Goal: Communication & Community: Answer question/provide support

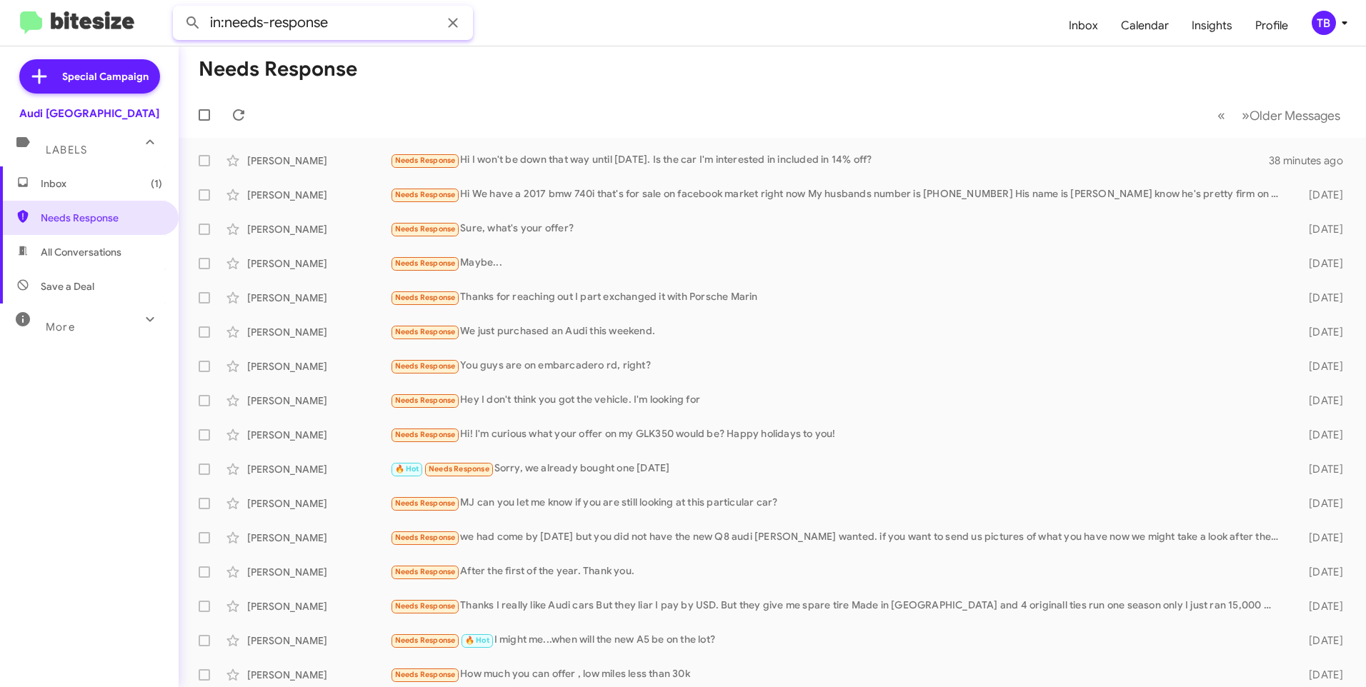
click at [423, 26] on input "in:needs-response" at bounding box center [323, 23] width 300 height 34
click at [179, 9] on button at bounding box center [193, 23] width 29 height 29
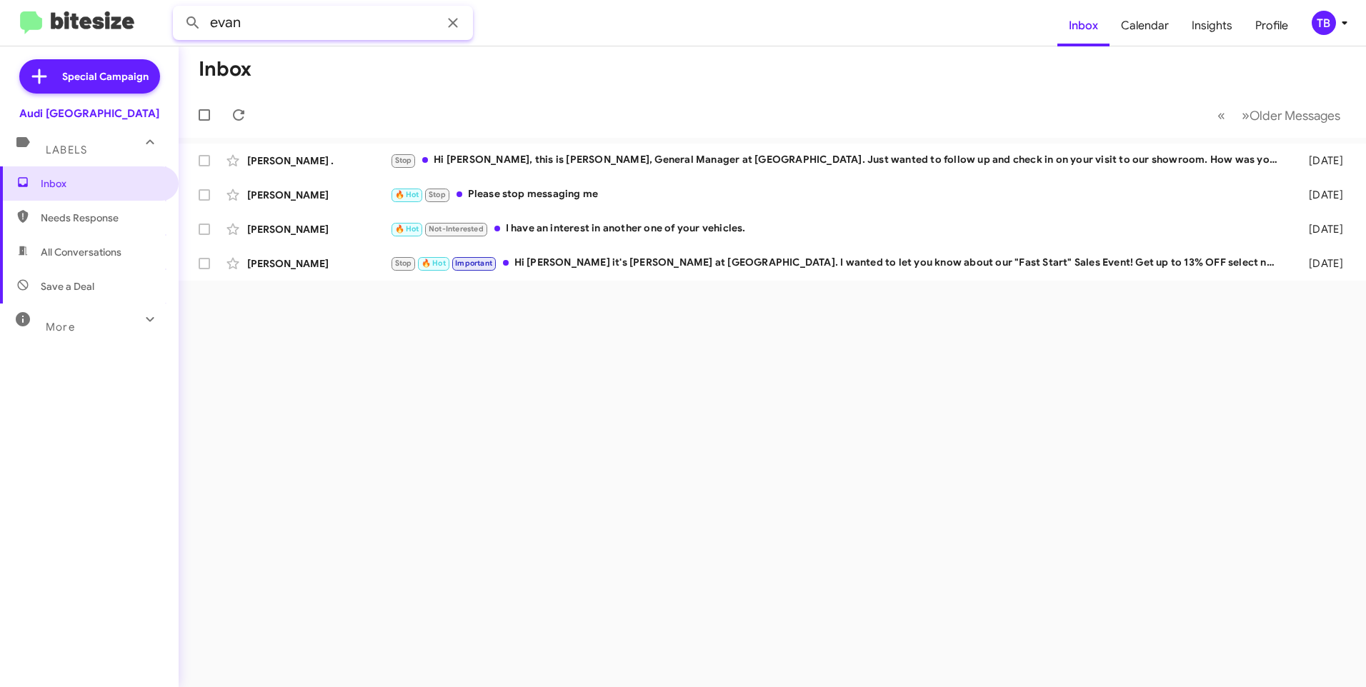
click at [419, 25] on input "evan" at bounding box center [323, 23] width 300 height 34
type input "evan"
click at [179, 9] on button at bounding box center [193, 23] width 29 height 29
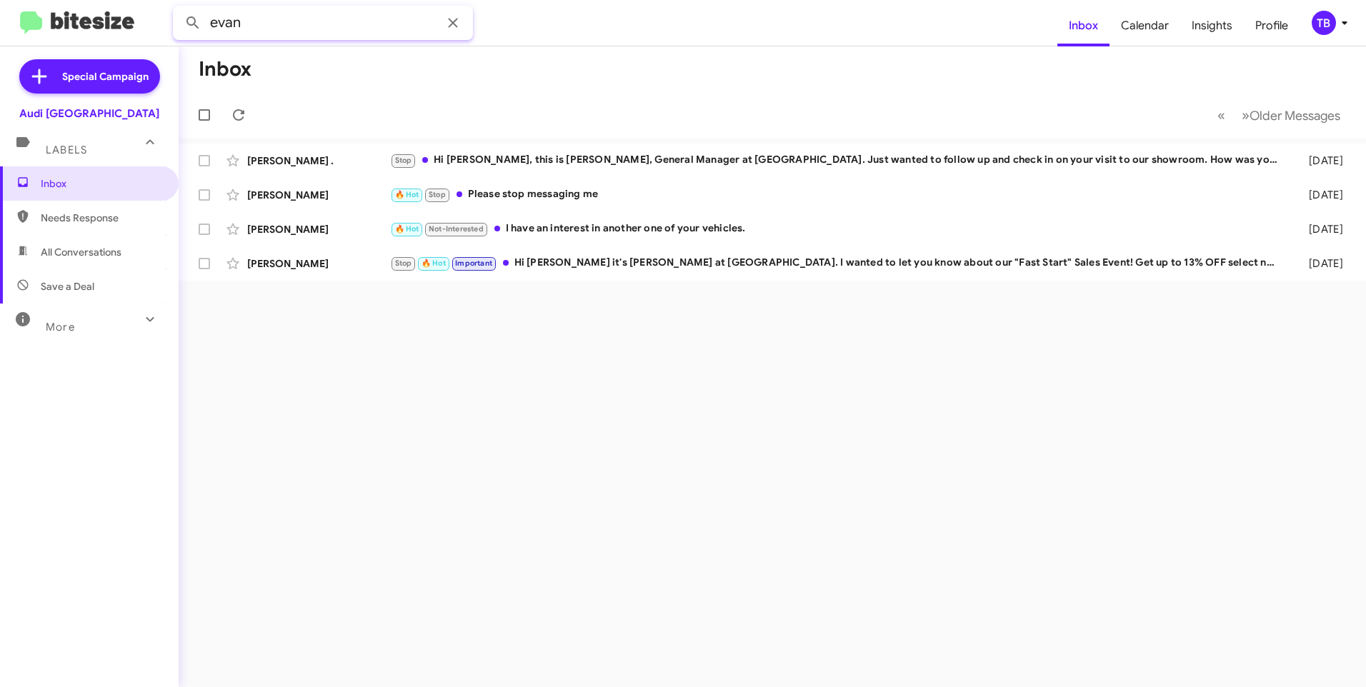
click at [179, 9] on button at bounding box center [193, 23] width 29 height 29
click at [253, 31] on input "evan" at bounding box center [323, 23] width 300 height 34
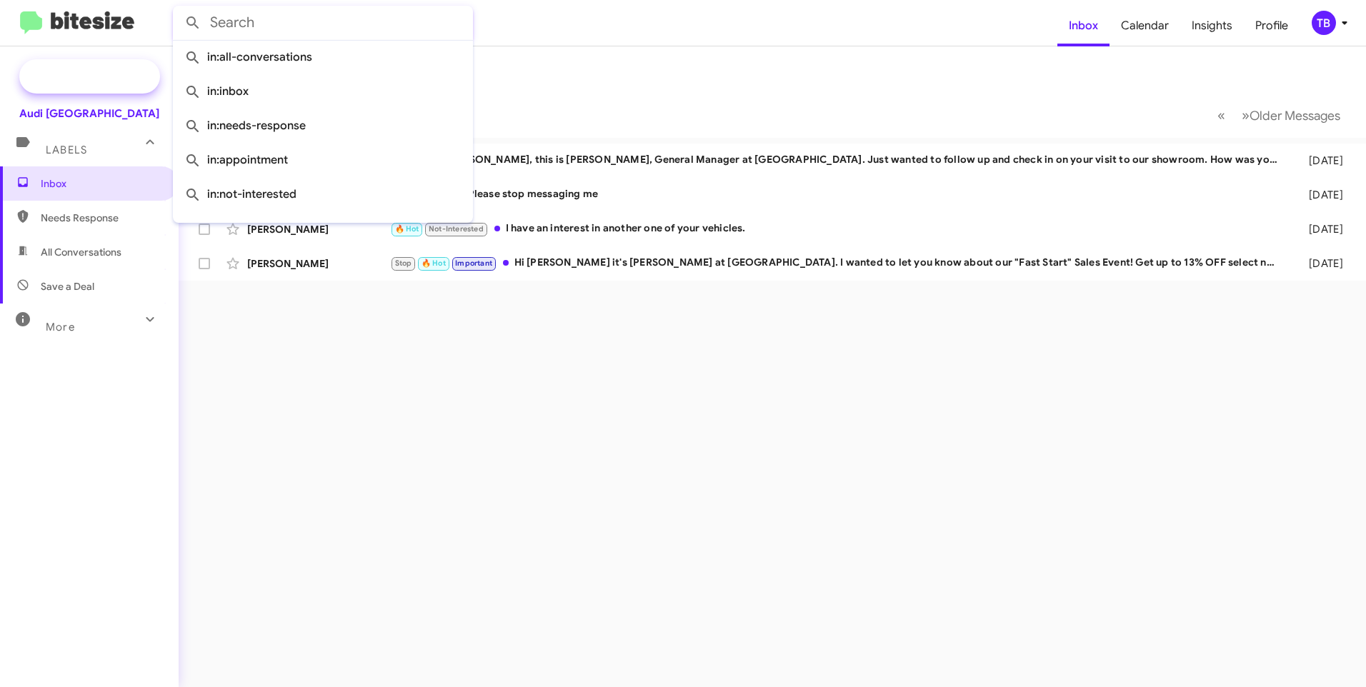
click at [179, 9] on button at bounding box center [193, 23] width 29 height 29
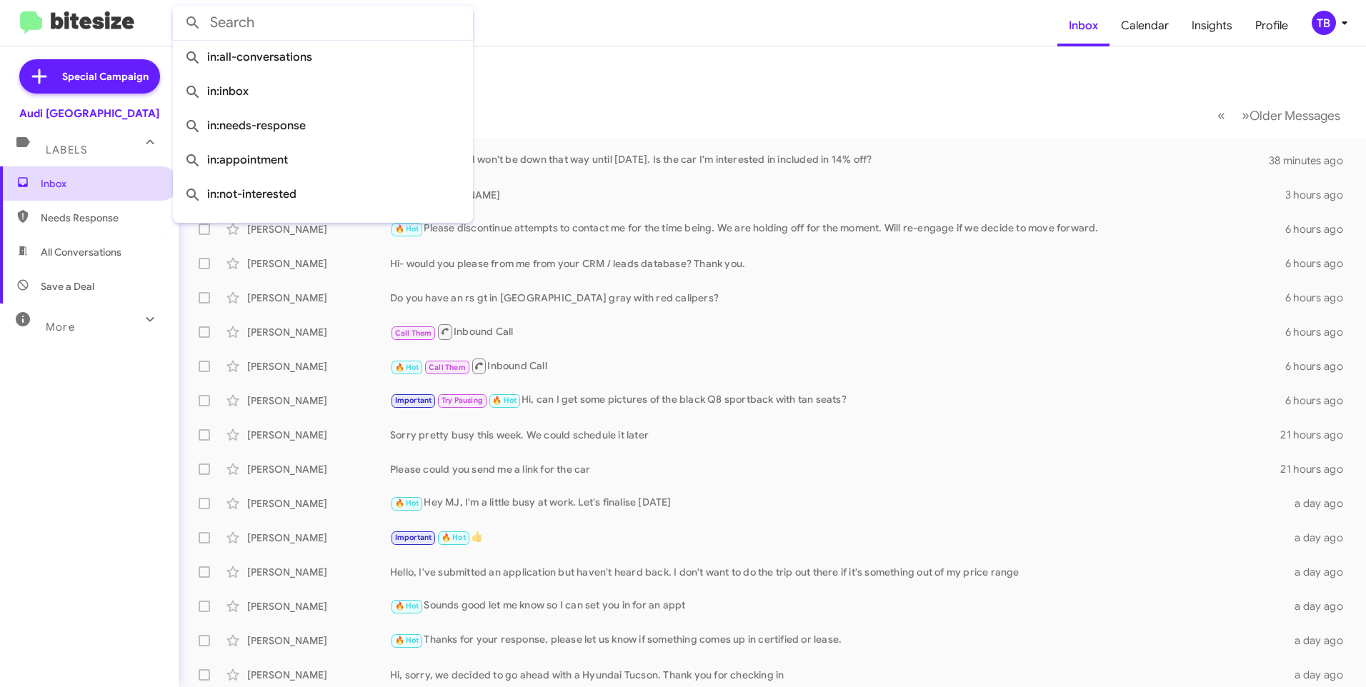
click at [62, 197] on span "Inbox" at bounding box center [89, 184] width 179 height 34
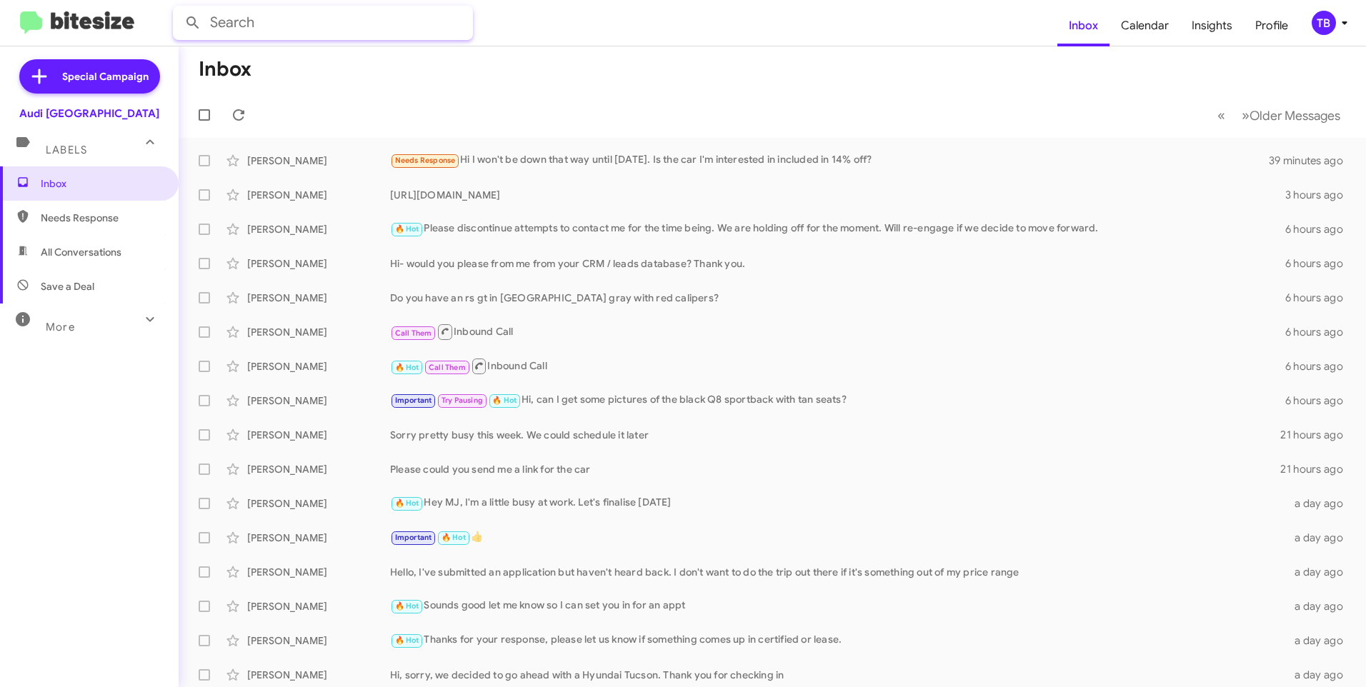
click at [379, 13] on input "text" at bounding box center [323, 23] width 300 height 34
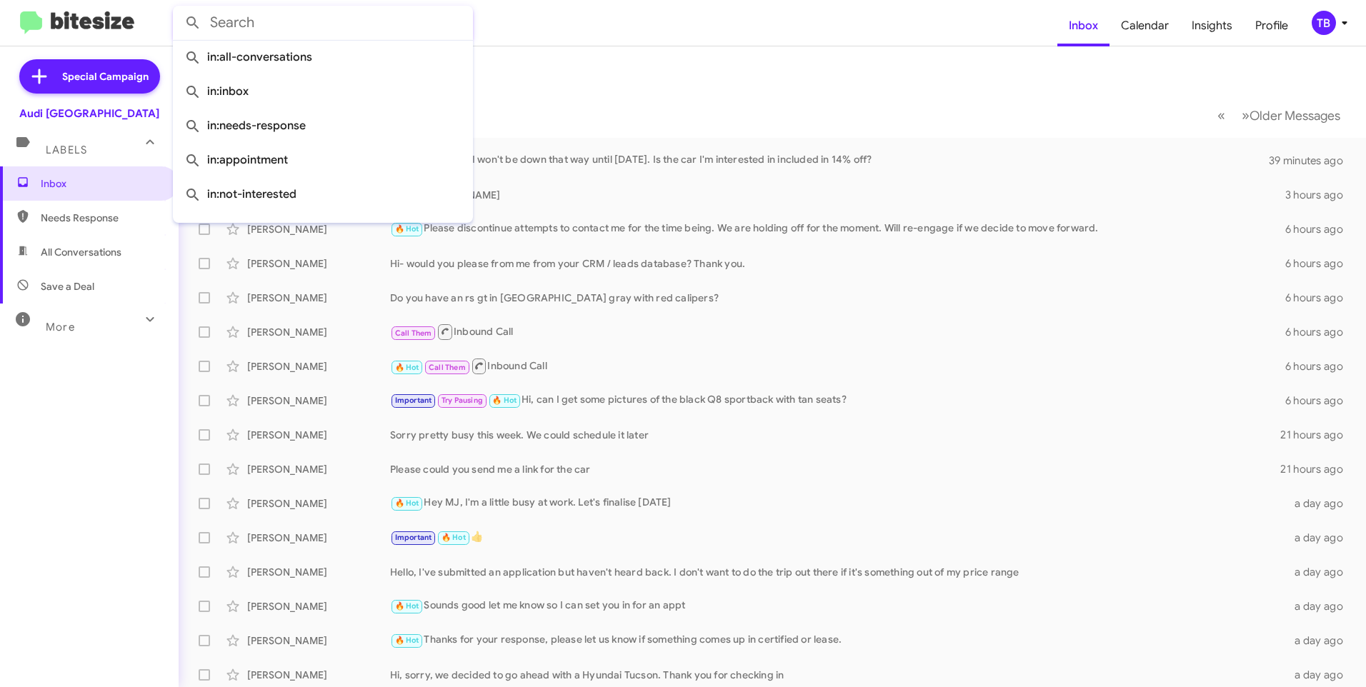
click at [377, 15] on input "text" at bounding box center [323, 23] width 300 height 34
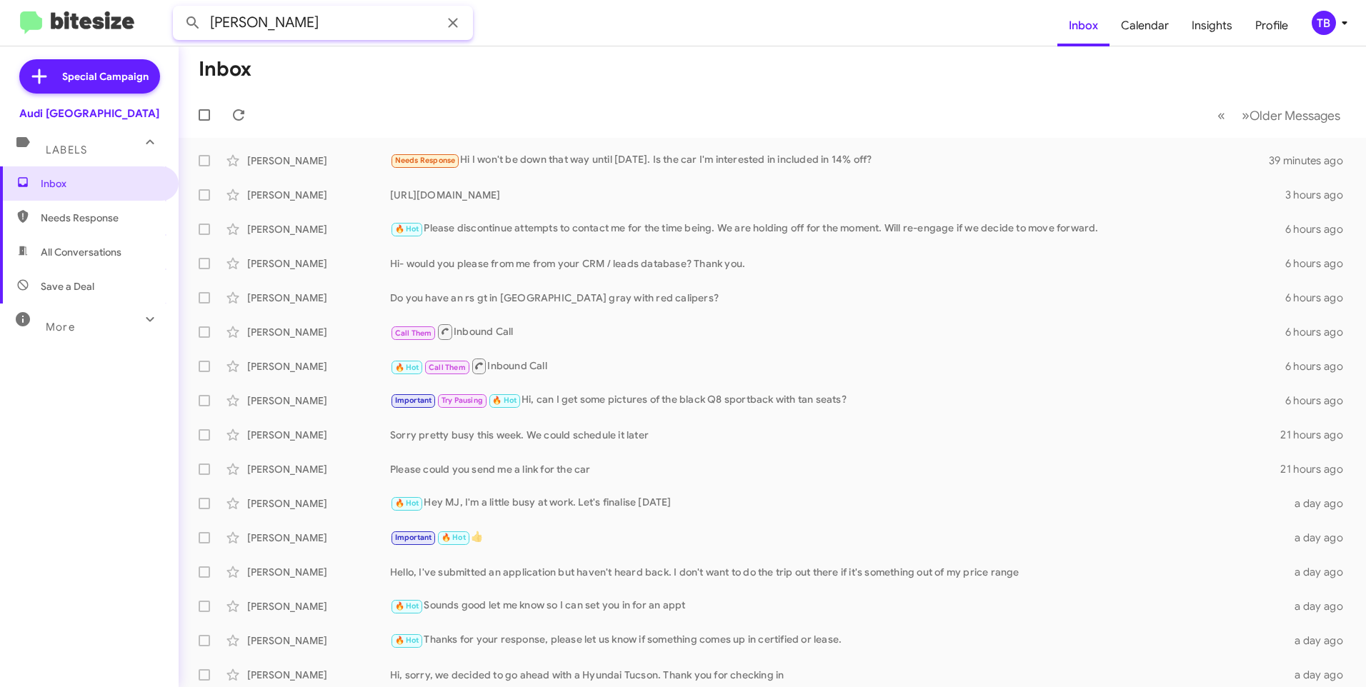
type input "rosenbluth"
click at [179, 9] on button at bounding box center [193, 23] width 29 height 29
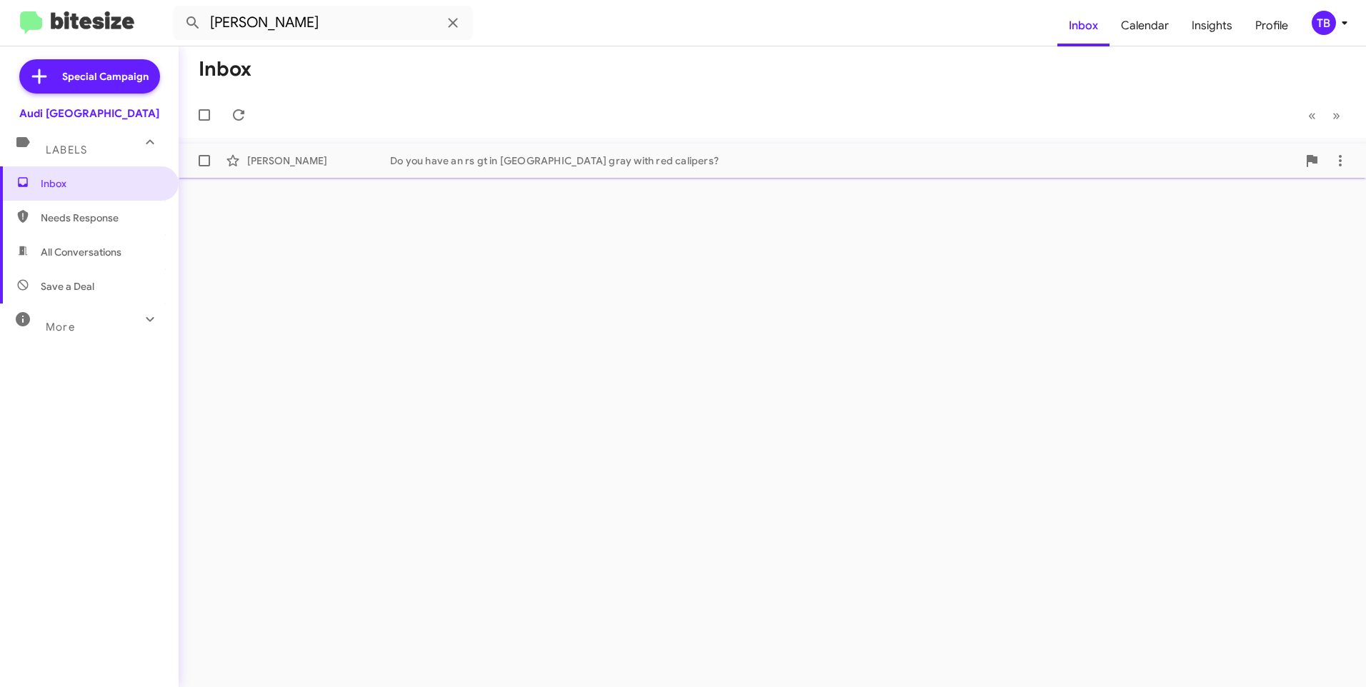
click at [473, 149] on div "Evan Rosenbluth Do you have an rs gt in Daytona gray with red calipers? 6 hours…" at bounding box center [772, 160] width 1165 height 29
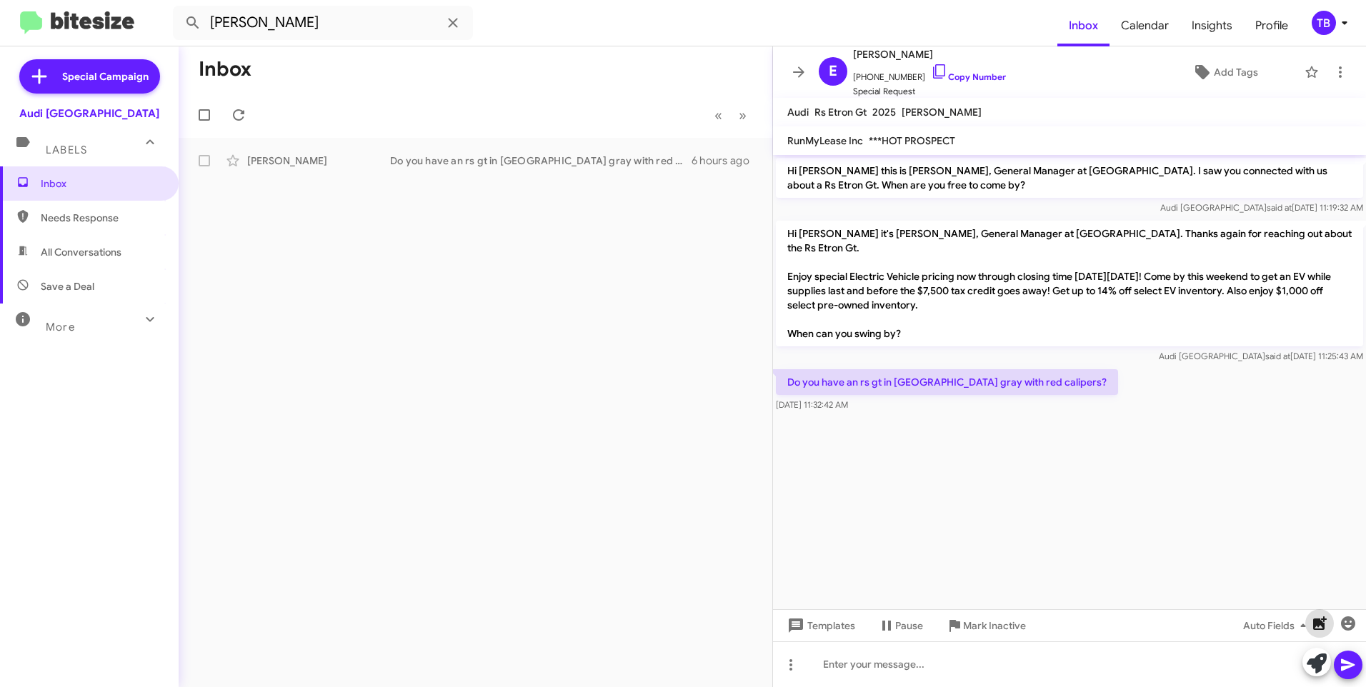
click at [1322, 629] on icon "button" at bounding box center [1320, 624] width 14 height 14
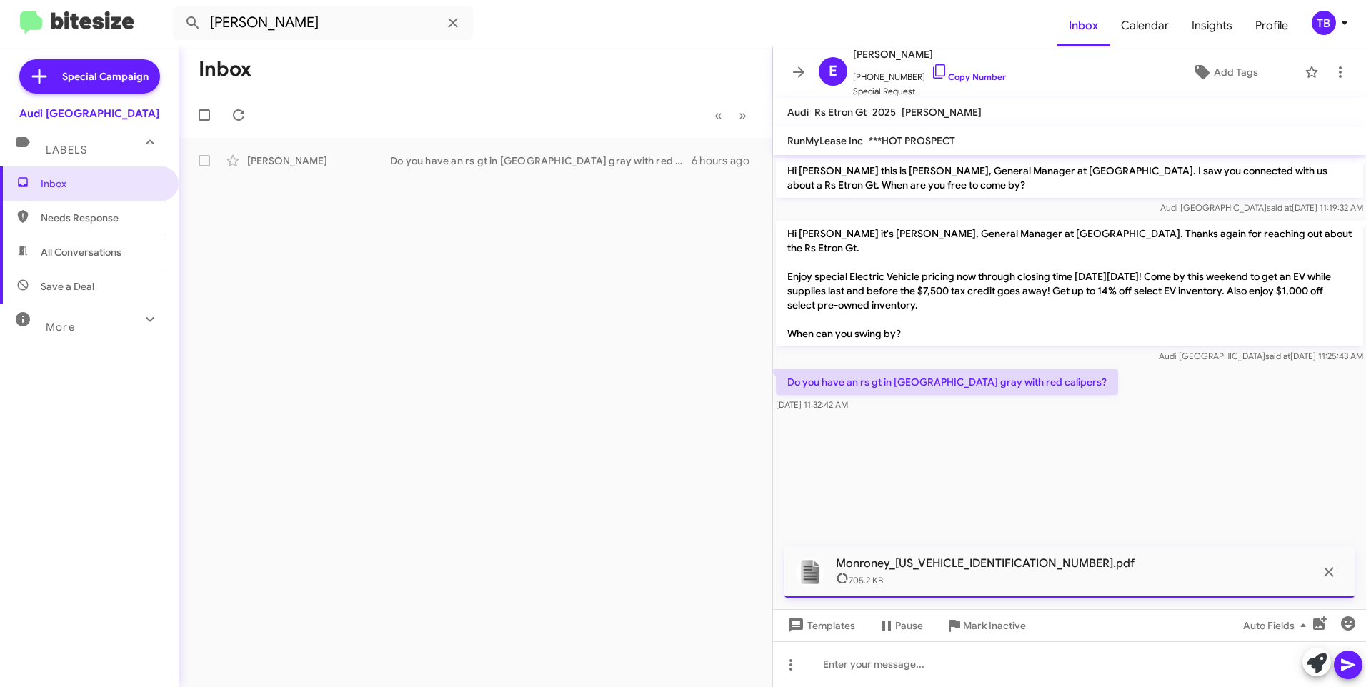
click at [1353, 669] on icon at bounding box center [1348, 665] width 17 height 17
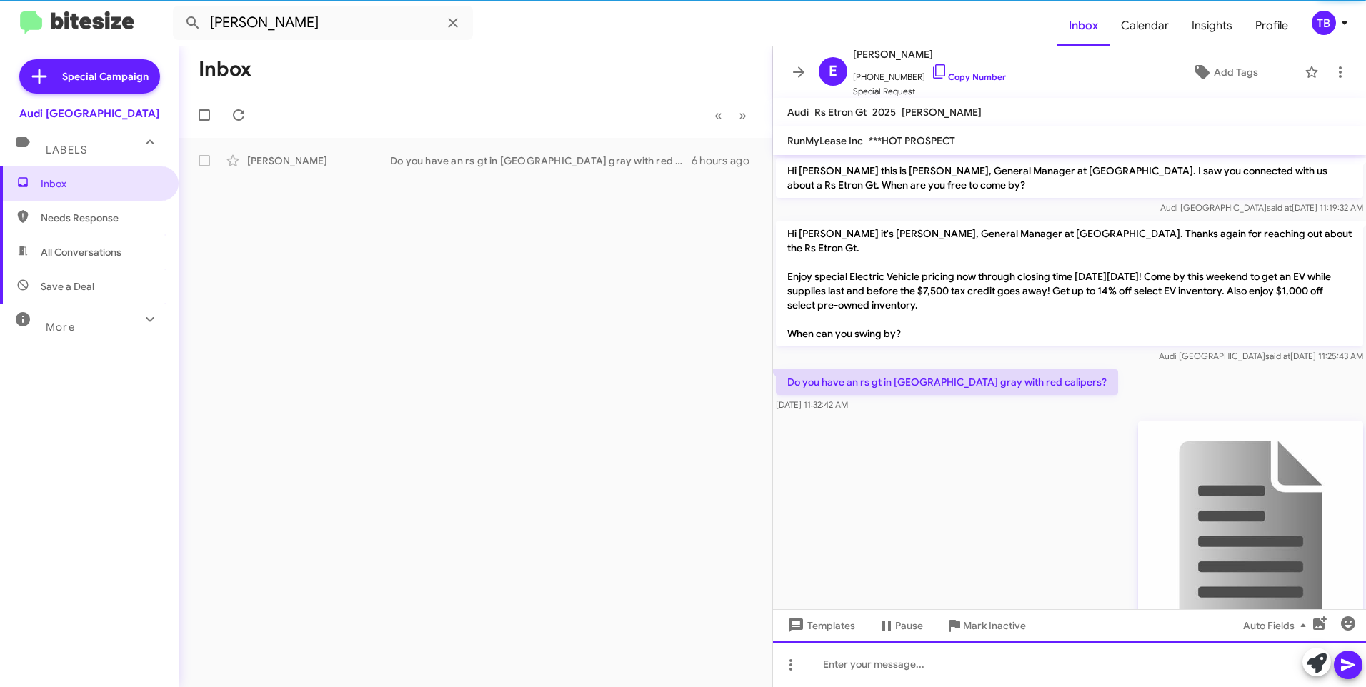
click at [1103, 666] on div at bounding box center [1069, 665] width 593 height 46
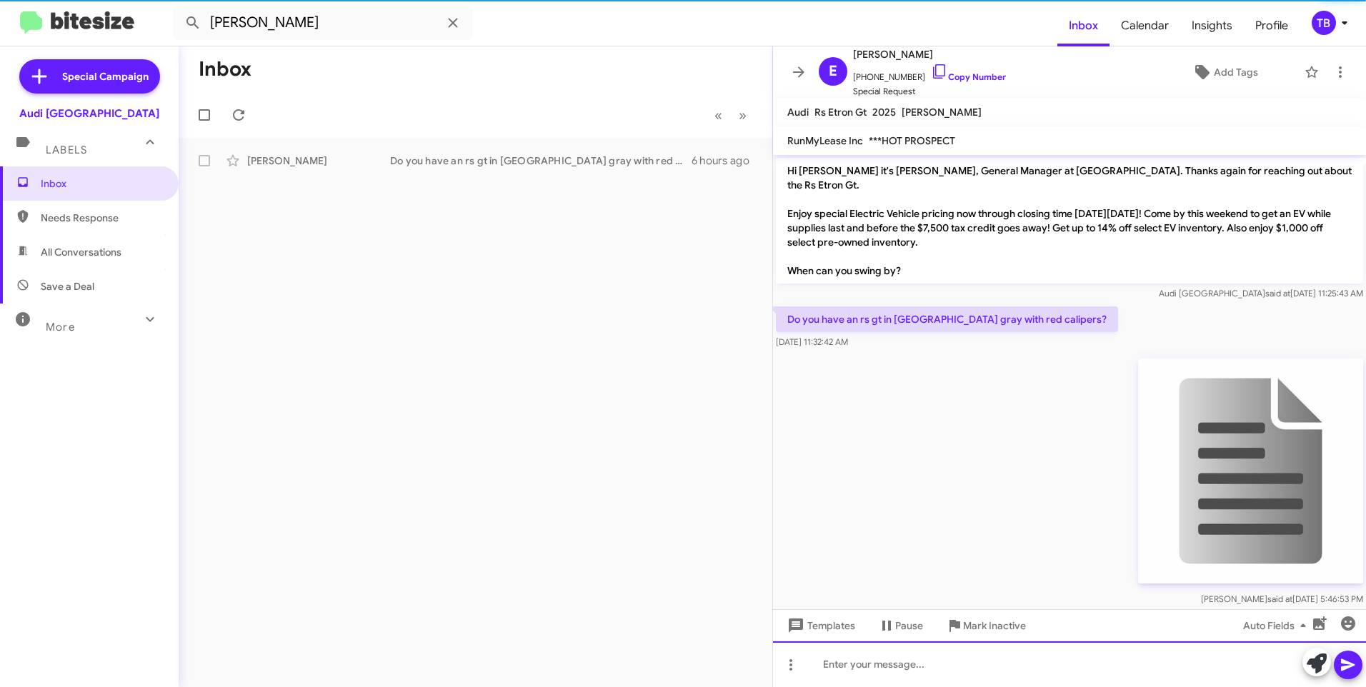
scroll to position [129, 0]
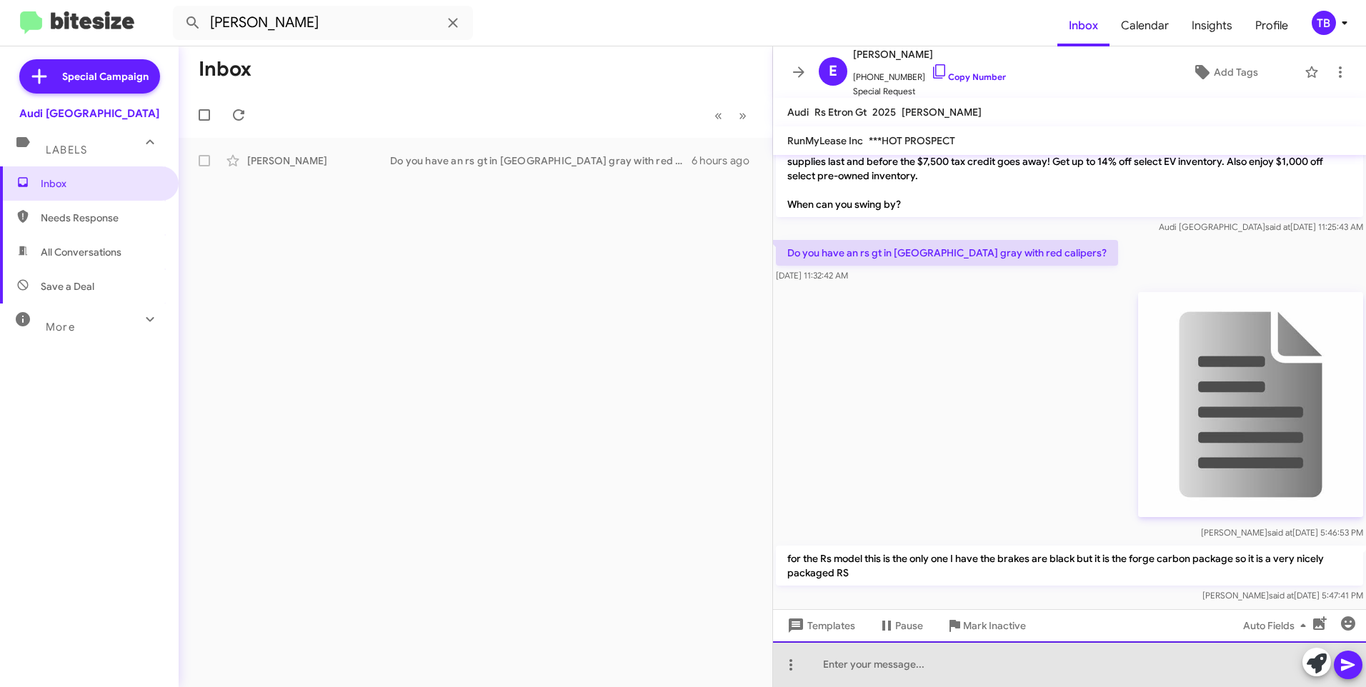
click at [929, 687] on html "rosenbluth Inbox Calendar Insights Profile TB Special Campaign Audi Palo Alto L…" at bounding box center [683, 343] width 1366 height 687
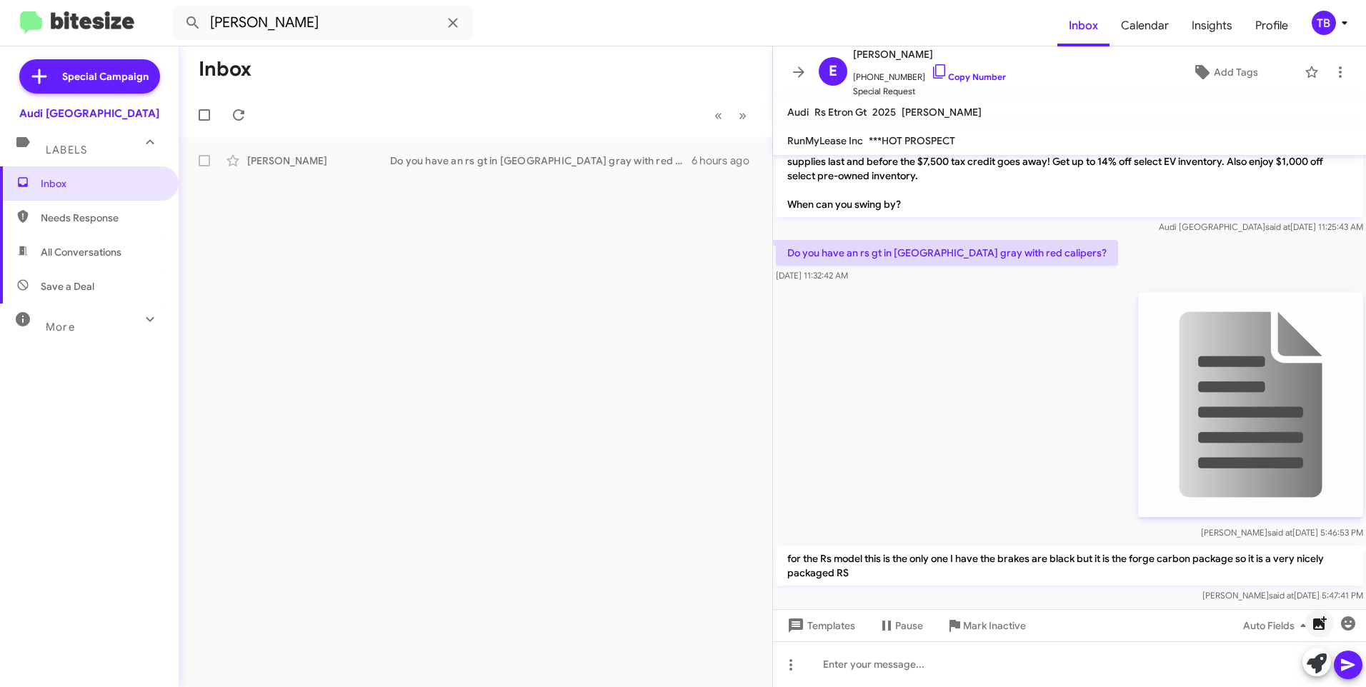
click at [1322, 626] on icon "button" at bounding box center [1320, 624] width 14 height 14
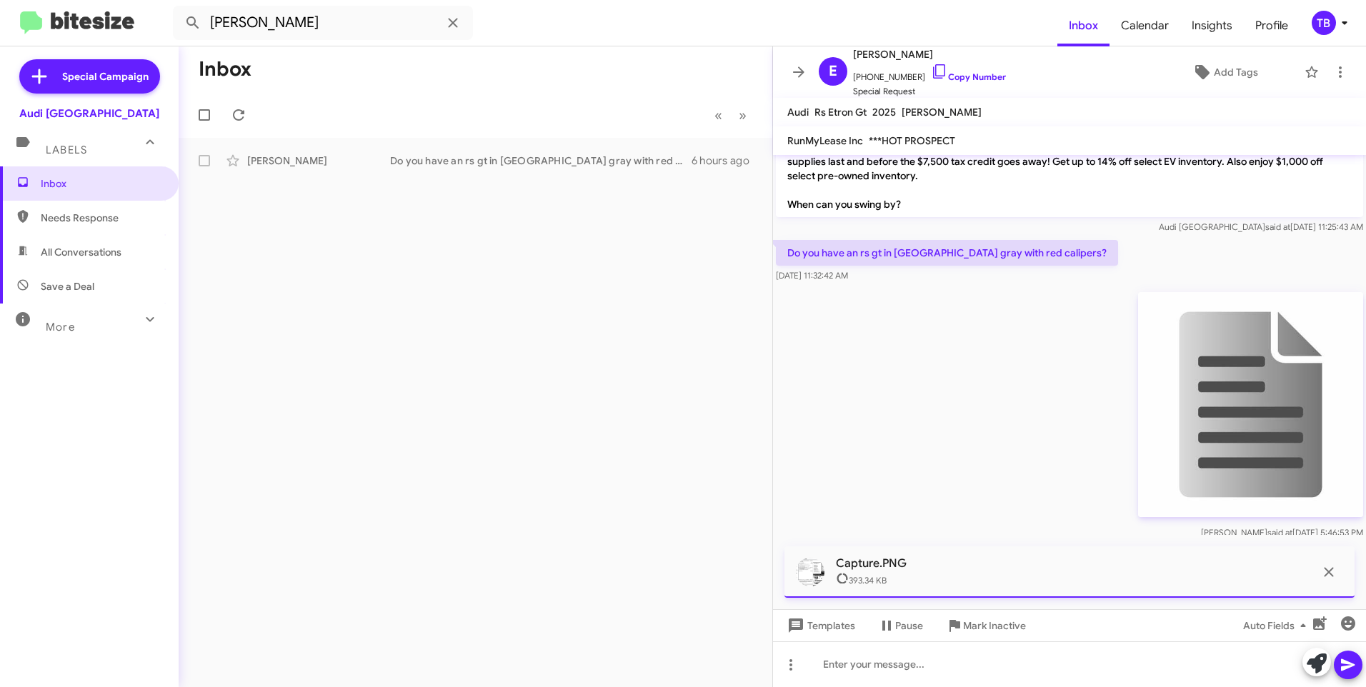
click at [1346, 674] on span at bounding box center [1348, 665] width 17 height 29
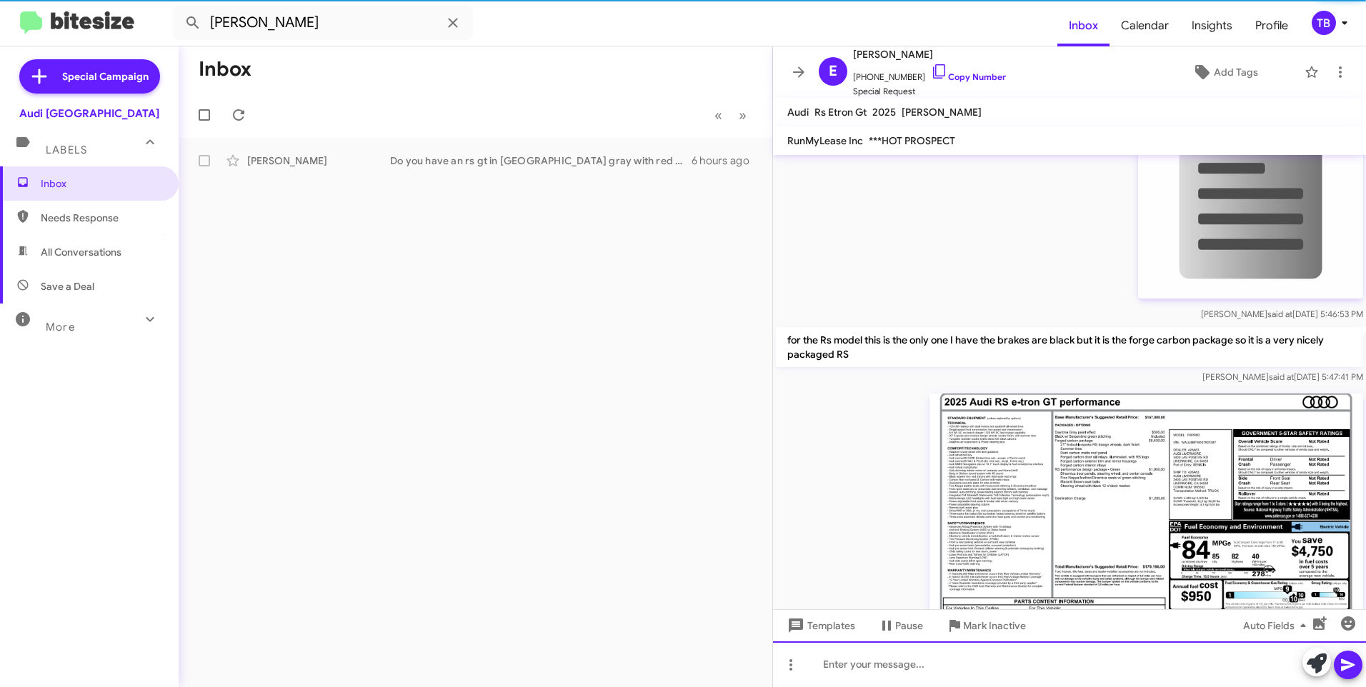
scroll to position [390, 0]
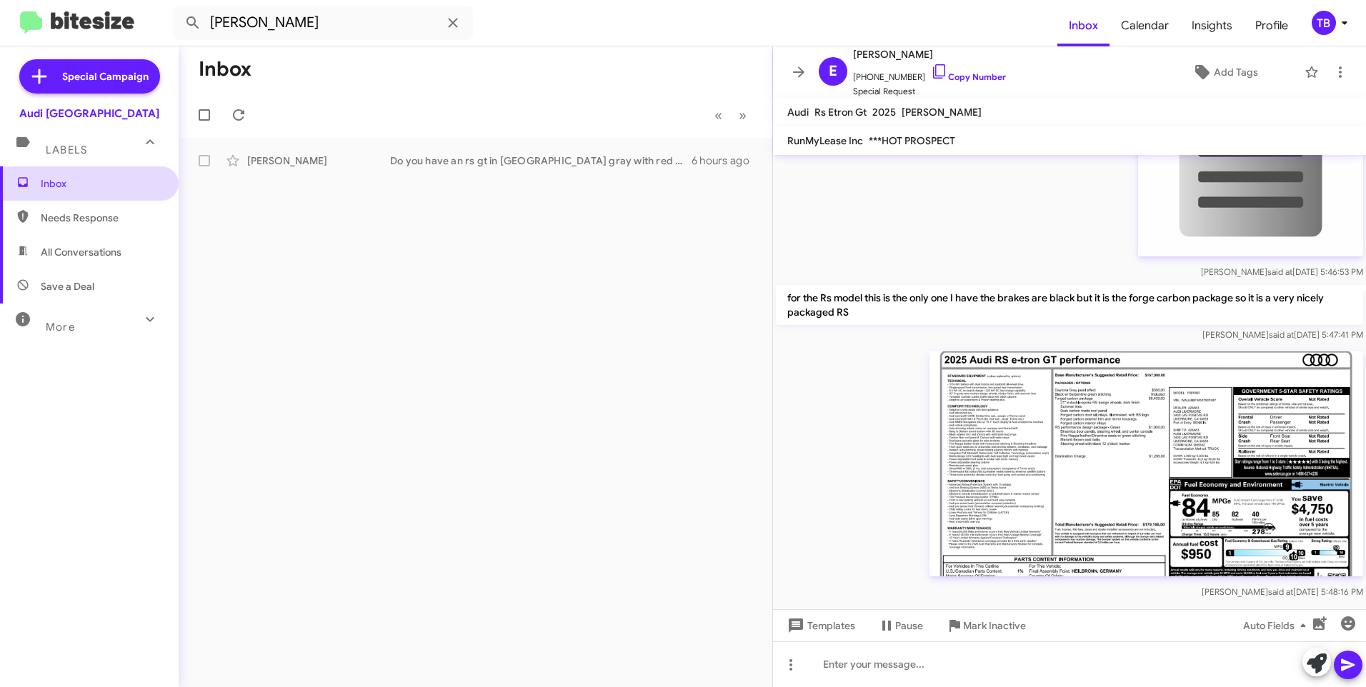
click at [73, 183] on span "Inbox" at bounding box center [101, 184] width 121 height 14
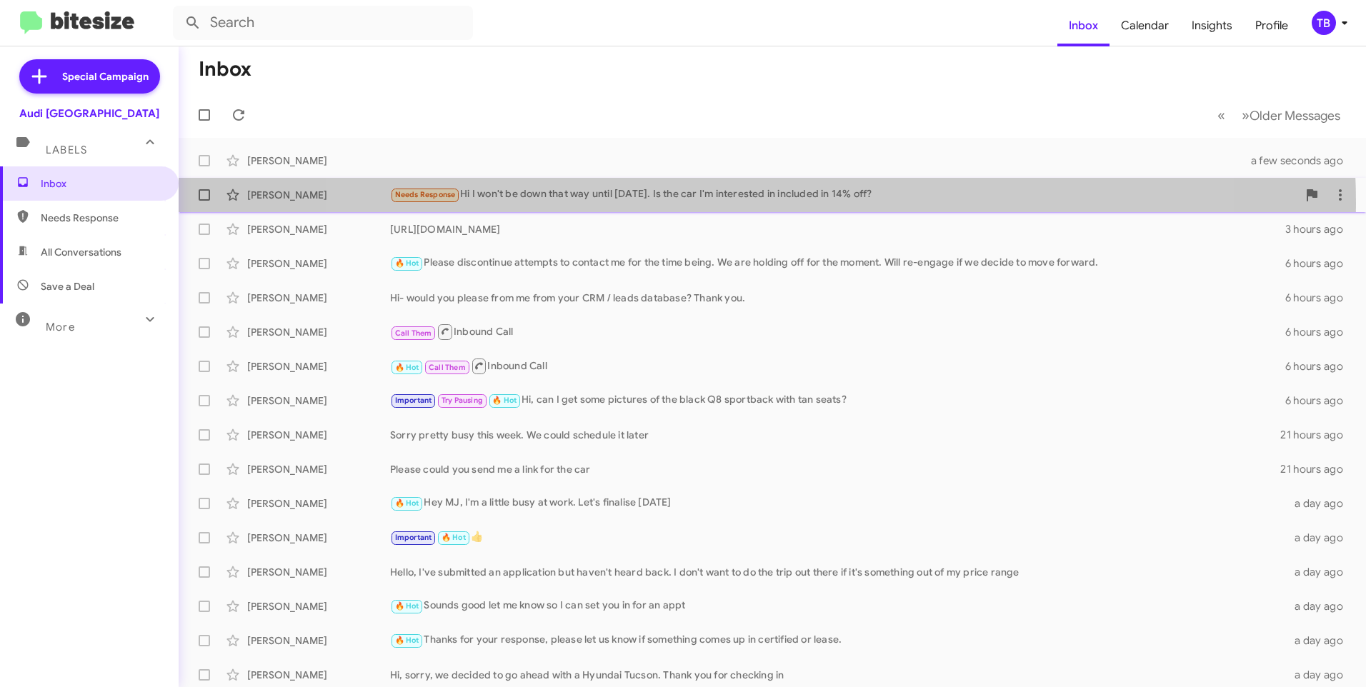
click at [750, 204] on div "Erin Andre Needs Response Hi I won't be down that way until Tuesday. Is the car…" at bounding box center [772, 195] width 1165 height 29
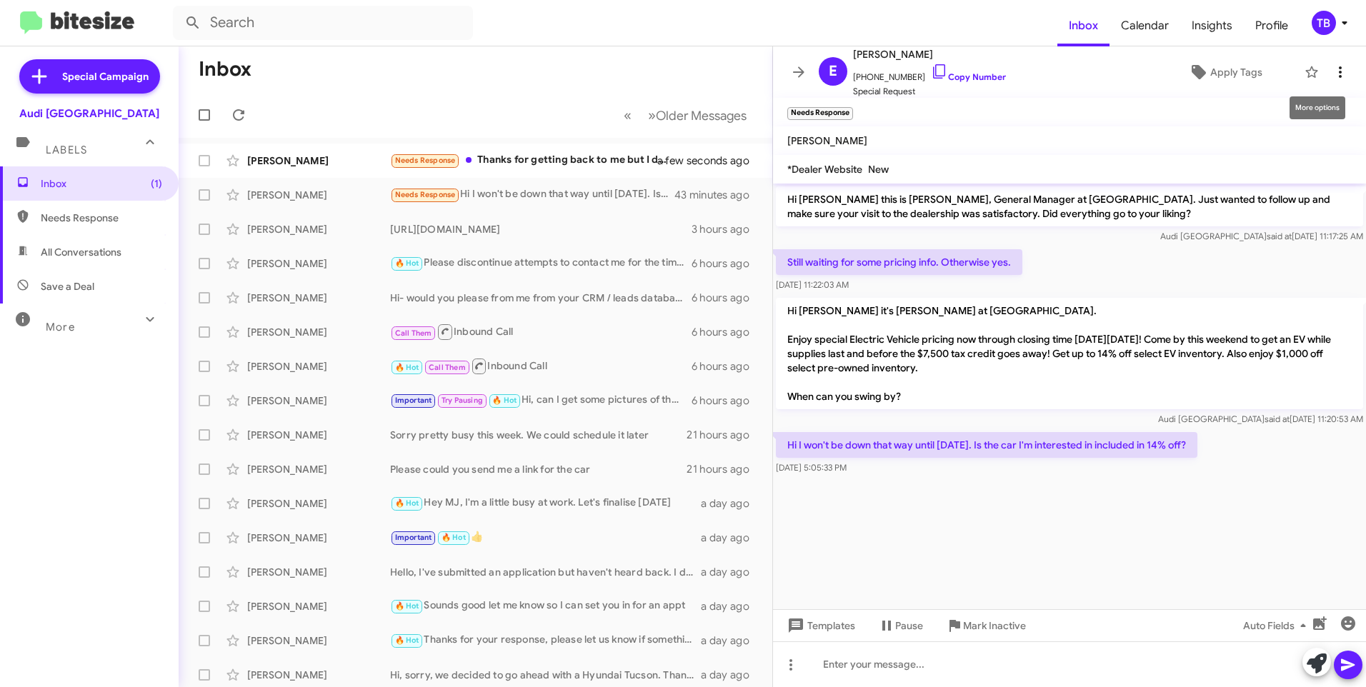
click at [1332, 79] on icon at bounding box center [1340, 72] width 17 height 17
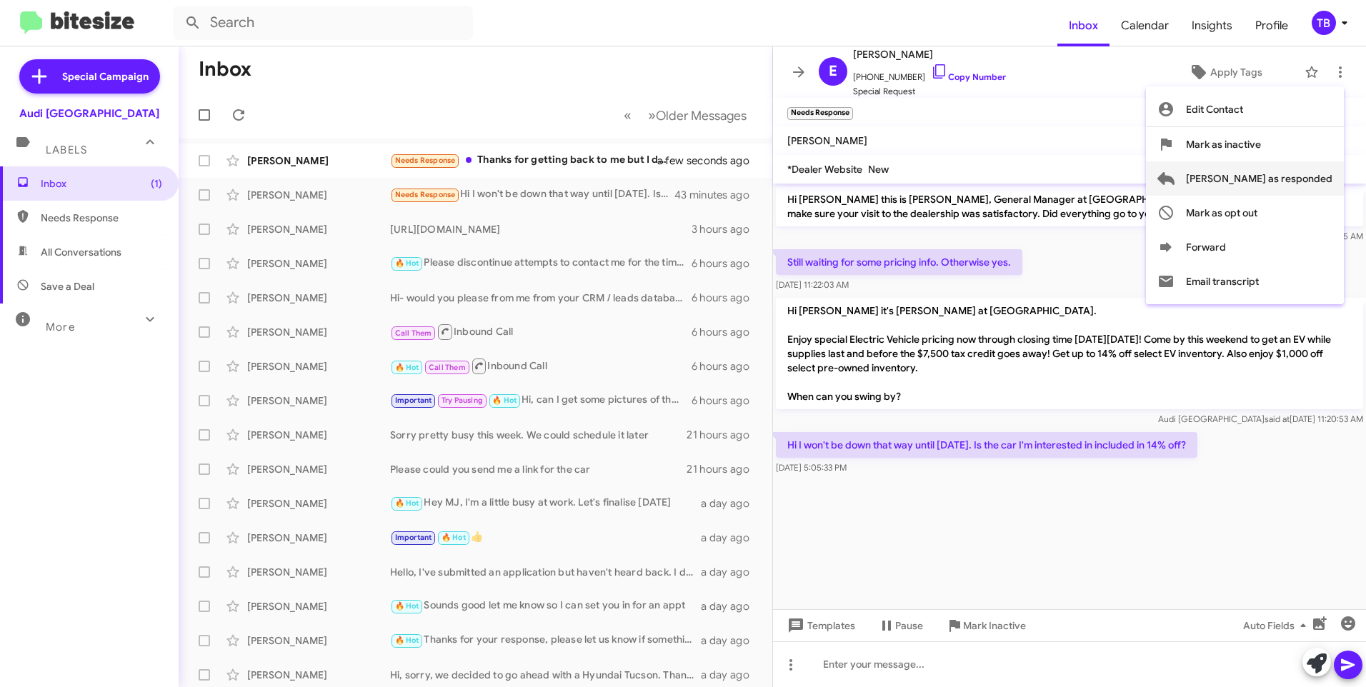
click at [1251, 178] on span "Mark as responded" at bounding box center [1259, 178] width 146 height 34
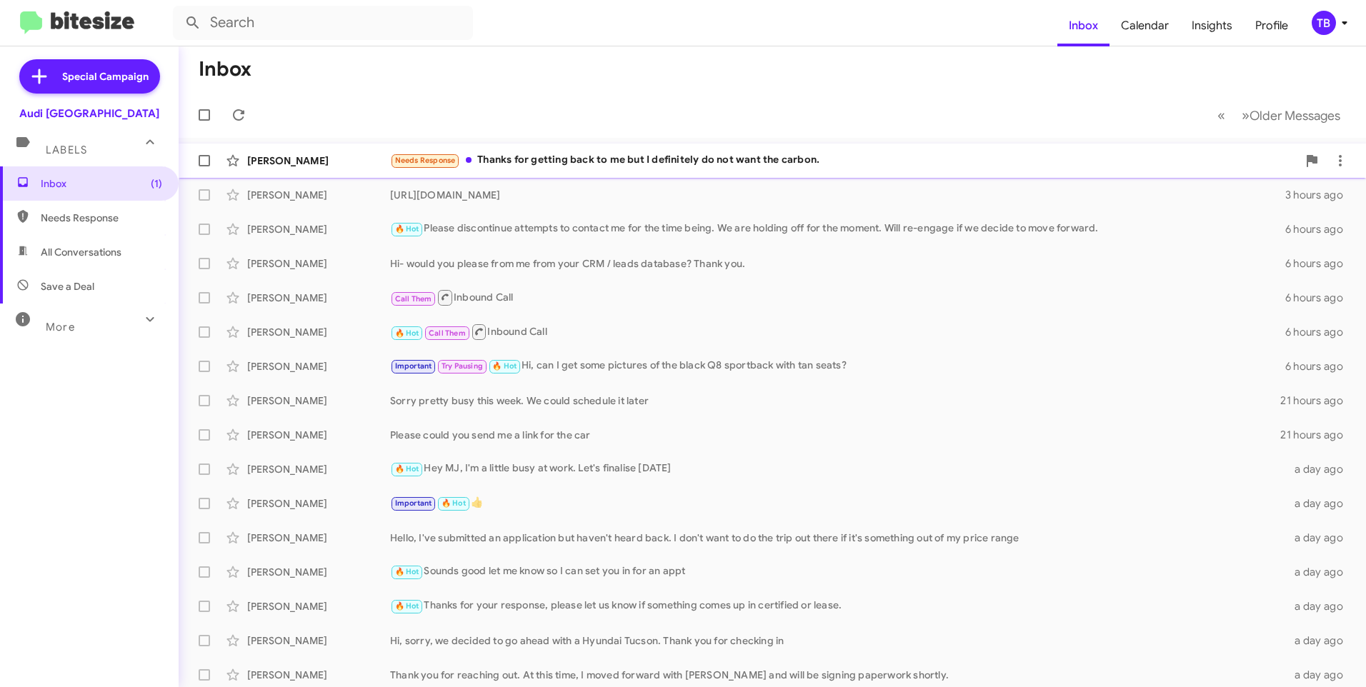
click at [681, 164] on div "Needs Response Thanks for getting back to me but I definitely do not want the c…" at bounding box center [844, 160] width 908 height 16
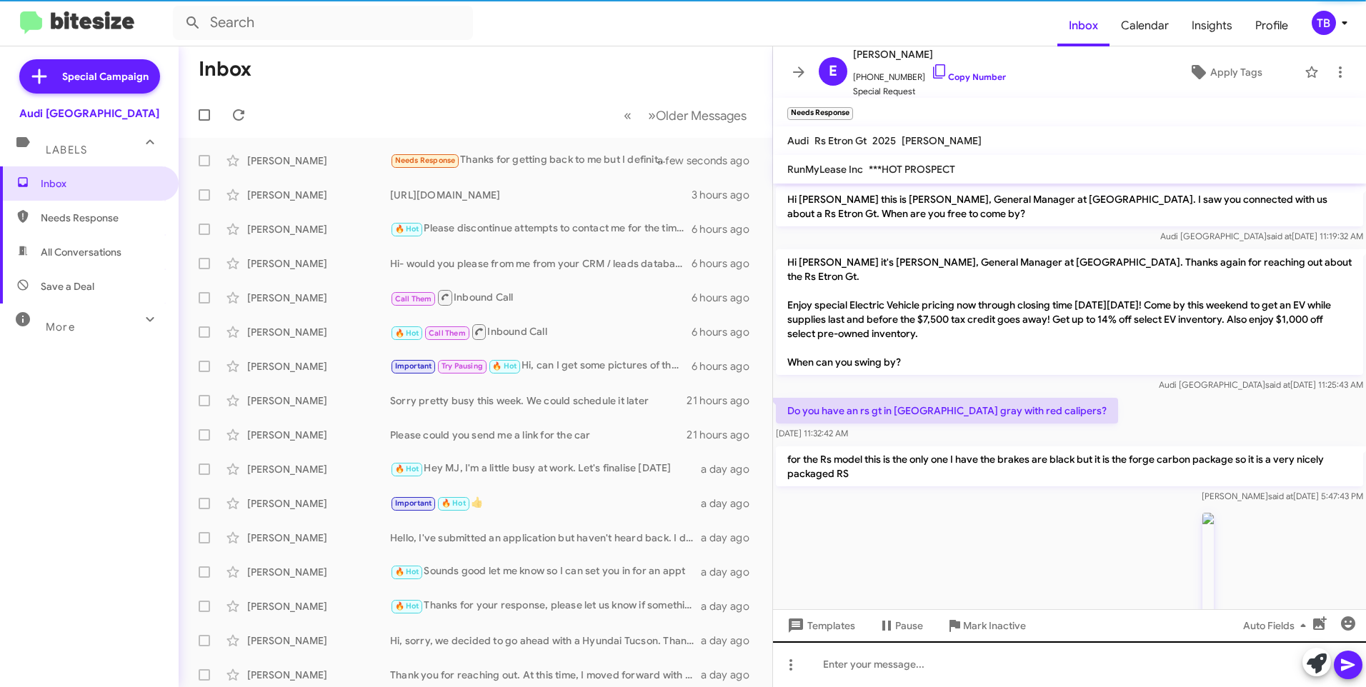
scroll to position [182, 0]
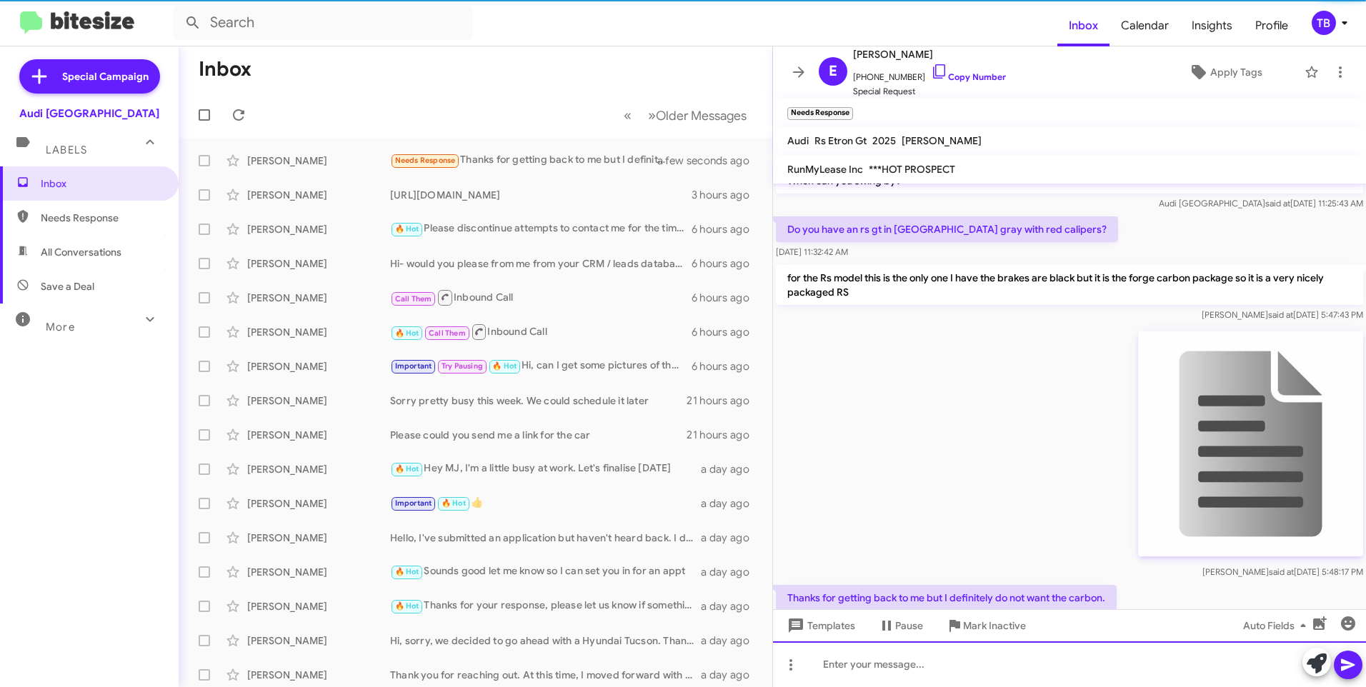
click at [873, 668] on div at bounding box center [1069, 665] width 593 height 46
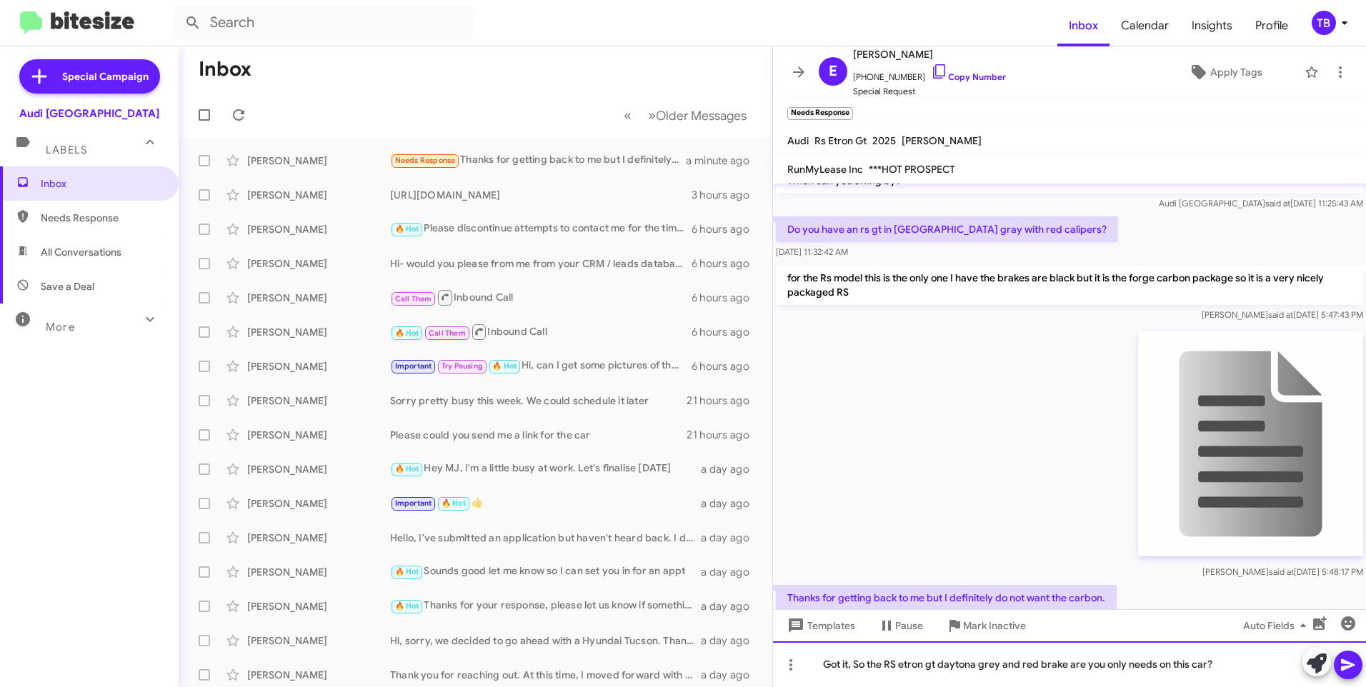
drag, startPoint x: 917, startPoint y: 663, endPoint x: 1259, endPoint y: 671, distance: 342.4
click at [1261, 672] on div "Got it, So the RS etron gt daytona grey and red brake are you only needs on thi…" at bounding box center [1069, 665] width 593 height 46
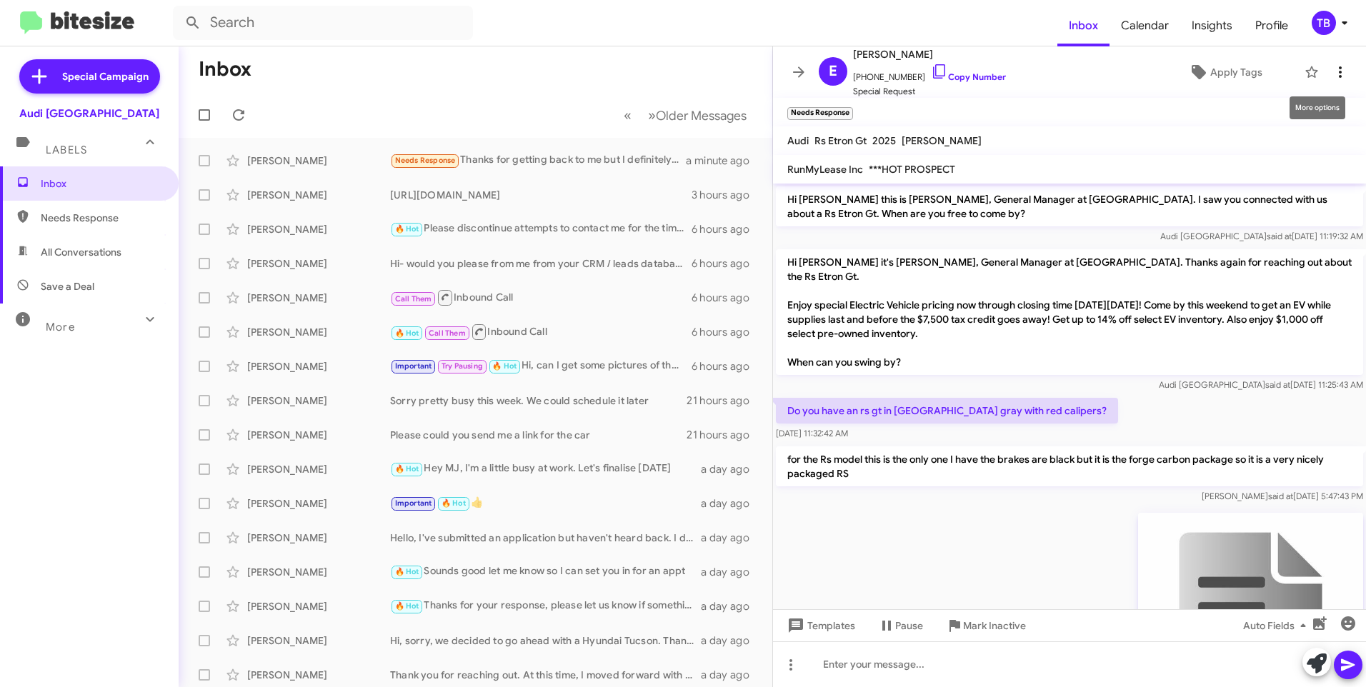
click at [1332, 66] on icon at bounding box center [1340, 72] width 17 height 17
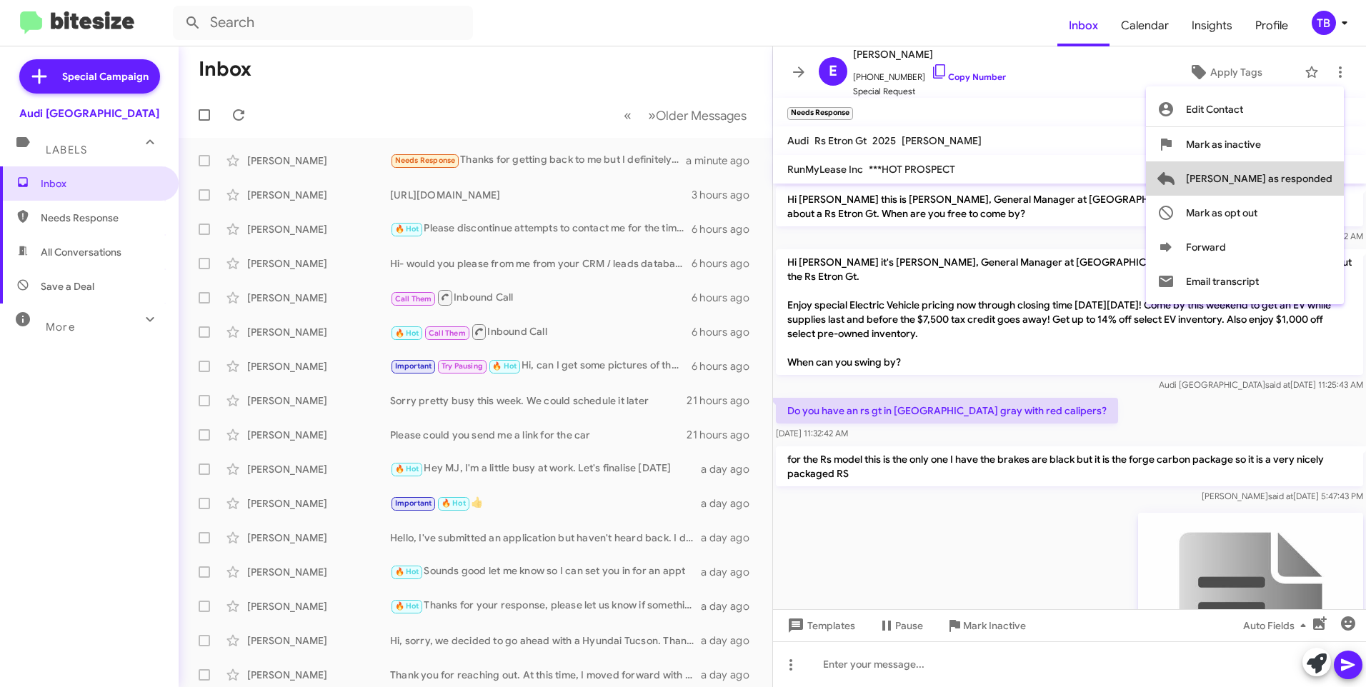
click at [1316, 187] on span "Mark as responded" at bounding box center [1259, 178] width 146 height 34
